Goal: Register for event/course

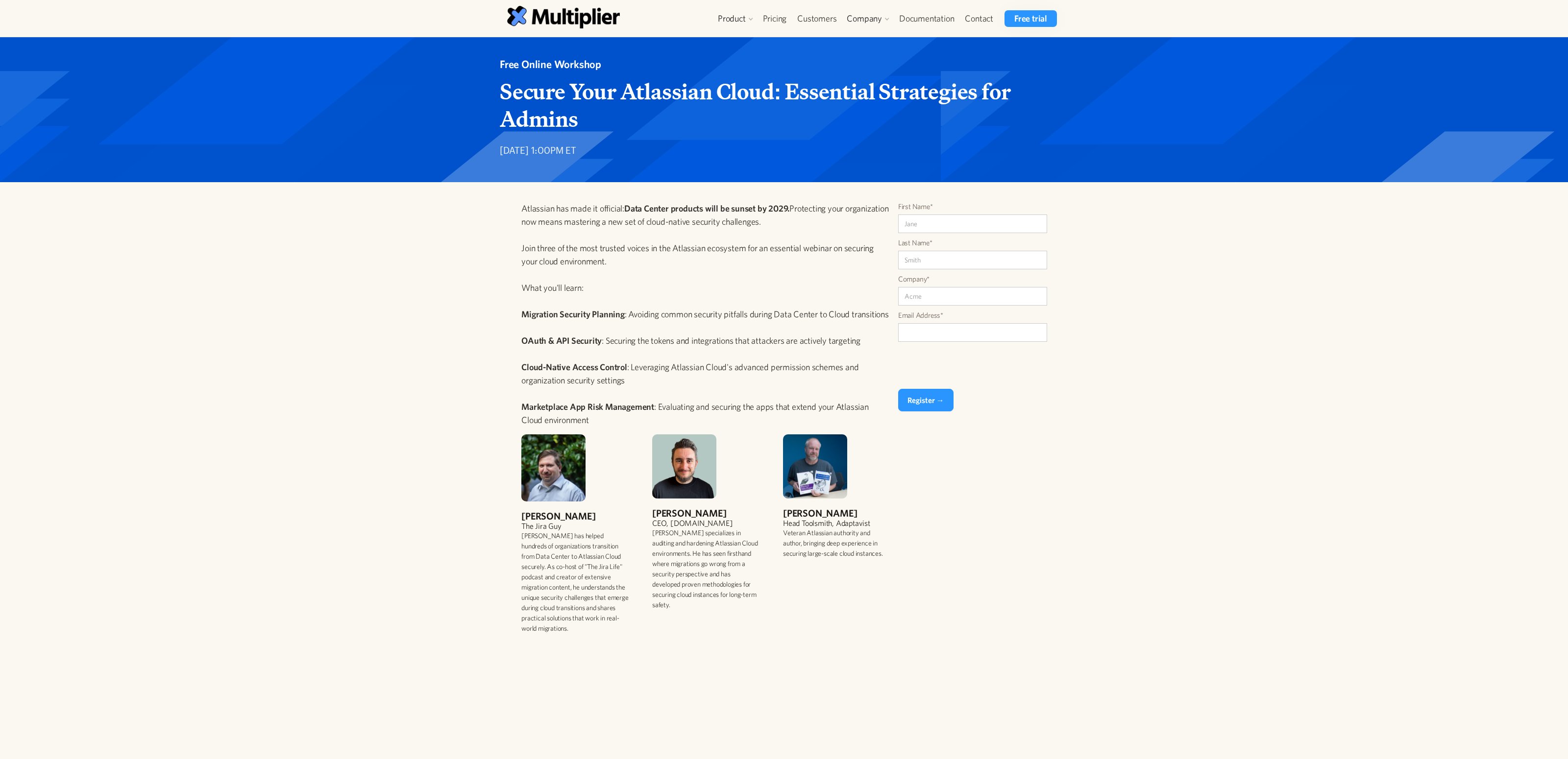
click at [941, 224] on input "First Name*" at bounding box center [972, 224] width 149 height 18
type input "Tiago"
type input "Barata"
type input "MAN"
click at [982, 328] on input "Email Address*" at bounding box center [972, 332] width 149 height 18
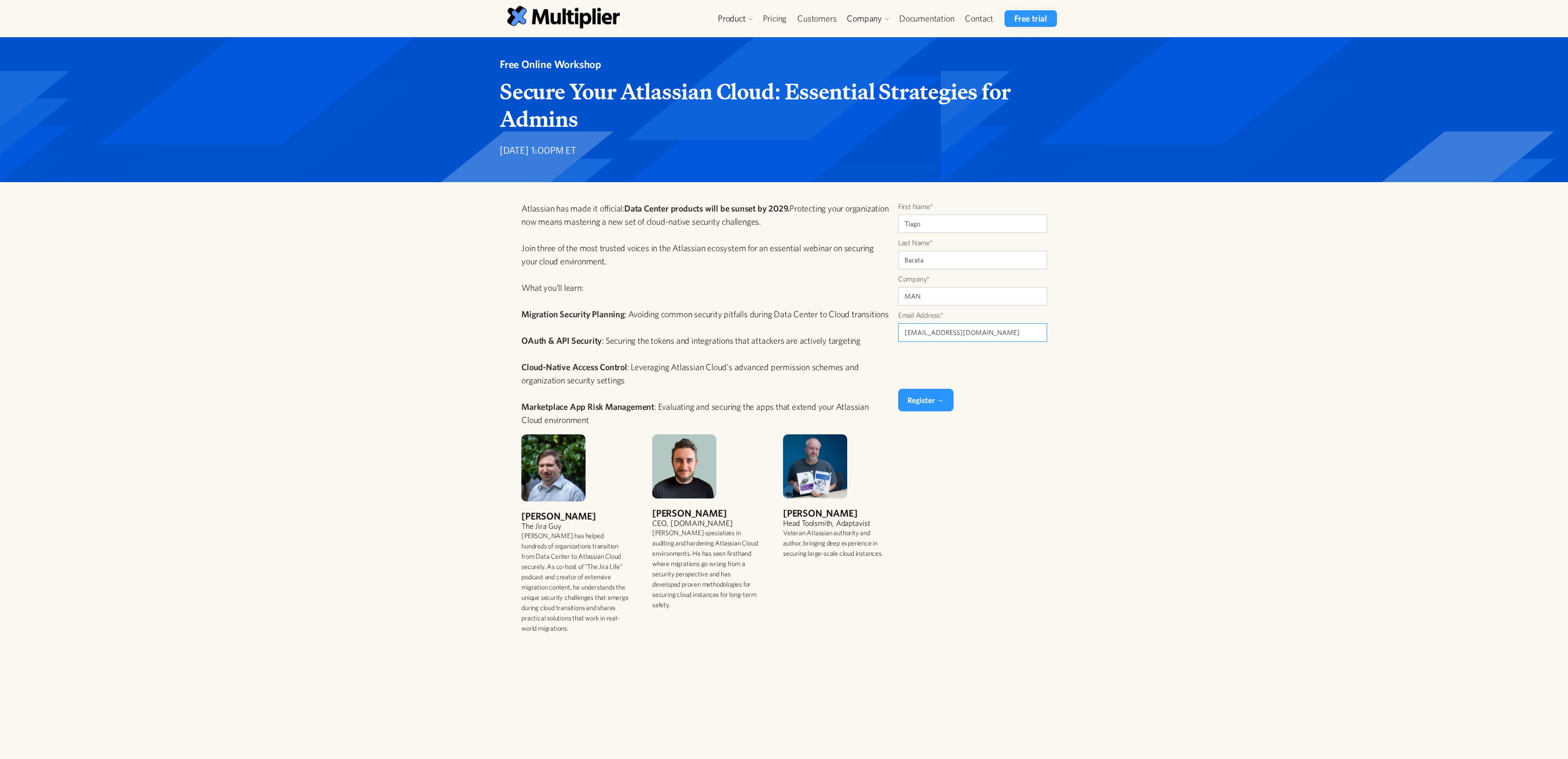
type input "[EMAIL_ADDRESS][DOMAIN_NAME]"
click at [931, 399] on input "Register →" at bounding box center [926, 400] width 55 height 23
type input "Please wait..."
